Goal: Navigation & Orientation: Find specific page/section

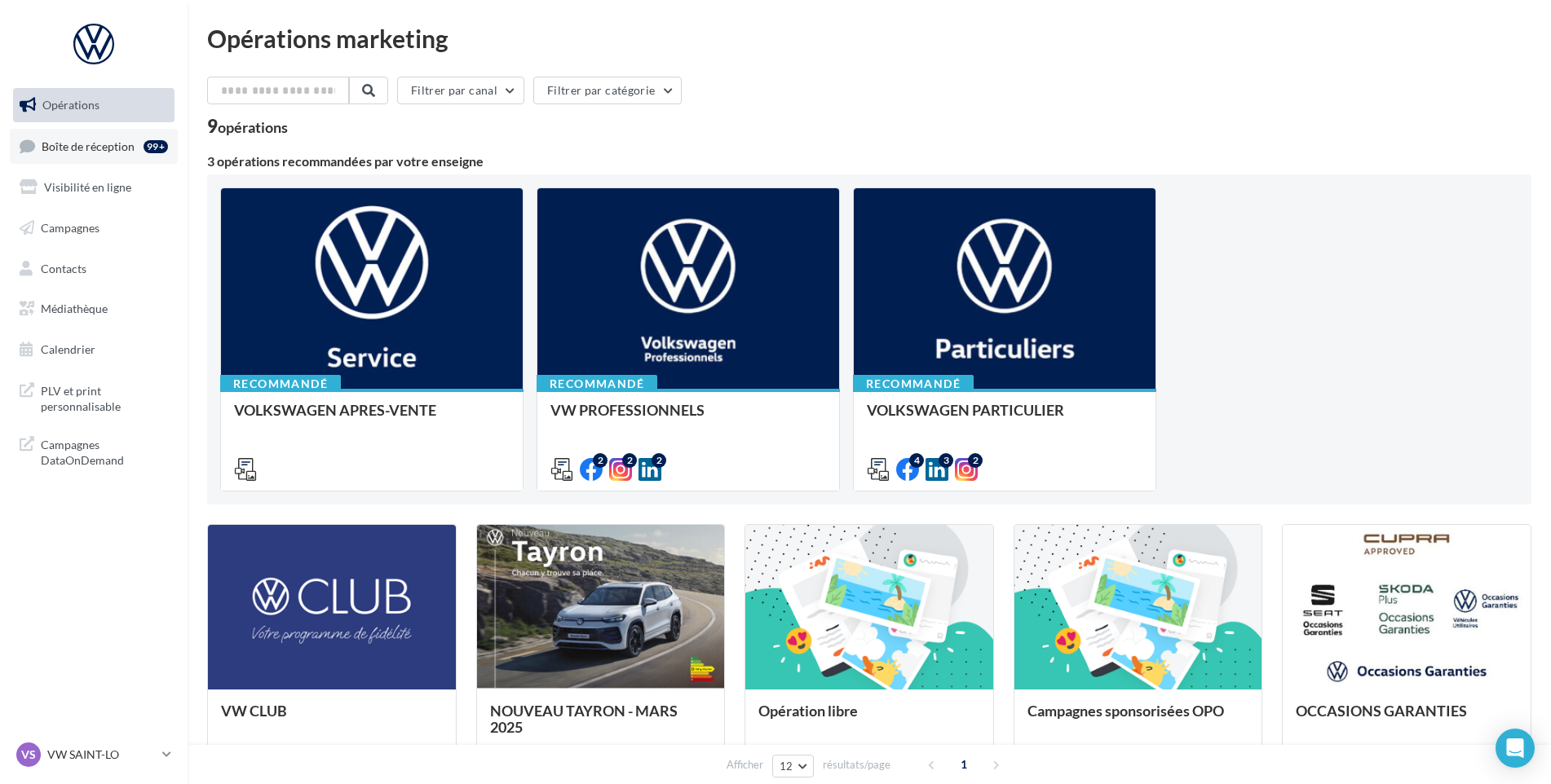
click at [76, 141] on span "Boîte de réception" at bounding box center [88, 145] width 93 height 14
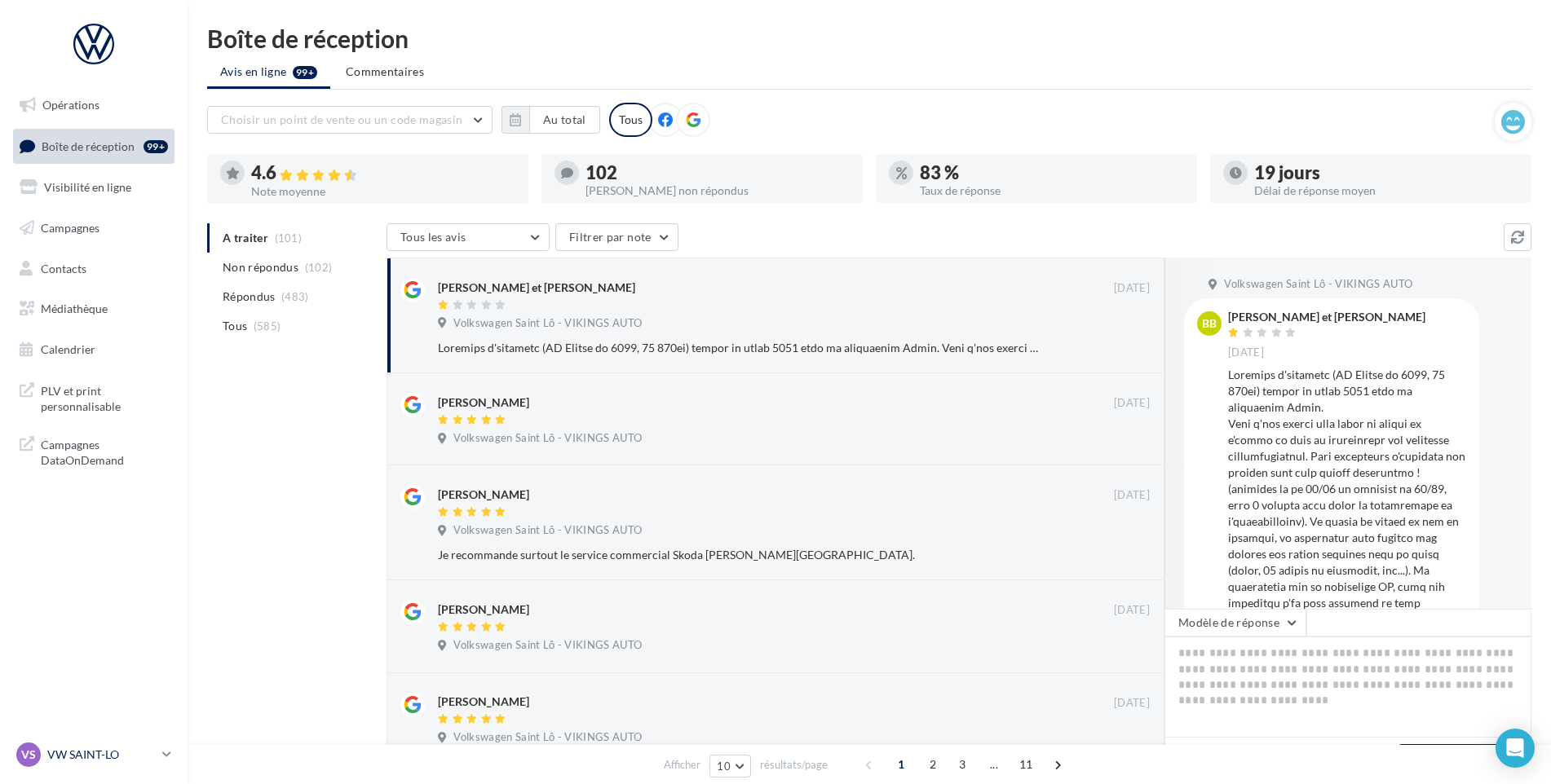
click at [121, 741] on link "VS VW SAINT-LO vw-stlo-vau" at bounding box center [94, 754] width 162 height 31
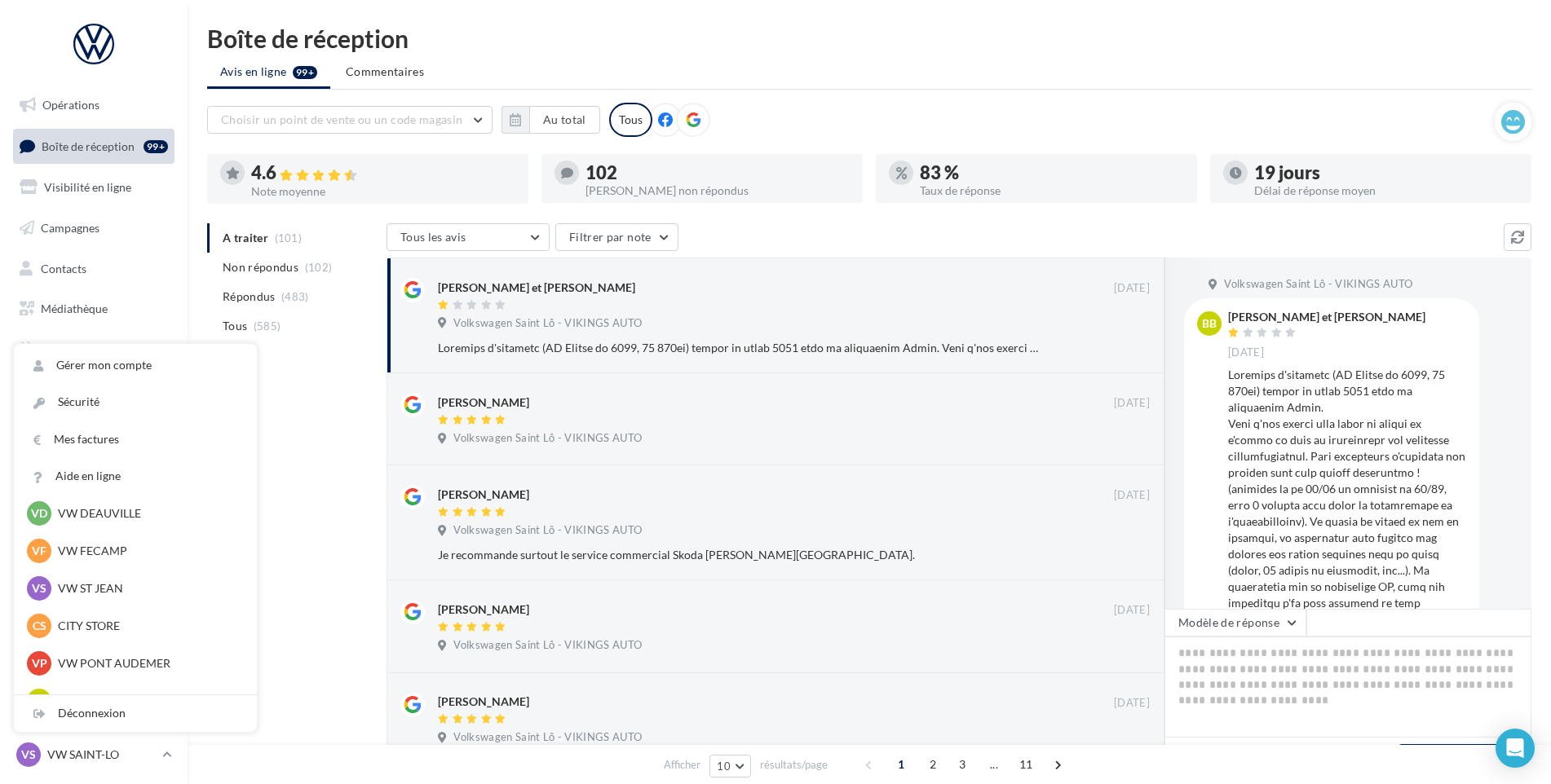
scroll to position [163, 0]
click at [112, 555] on p "VW FECAMP" at bounding box center [147, 551] width 179 height 17
